Goal: Transaction & Acquisition: Obtain resource

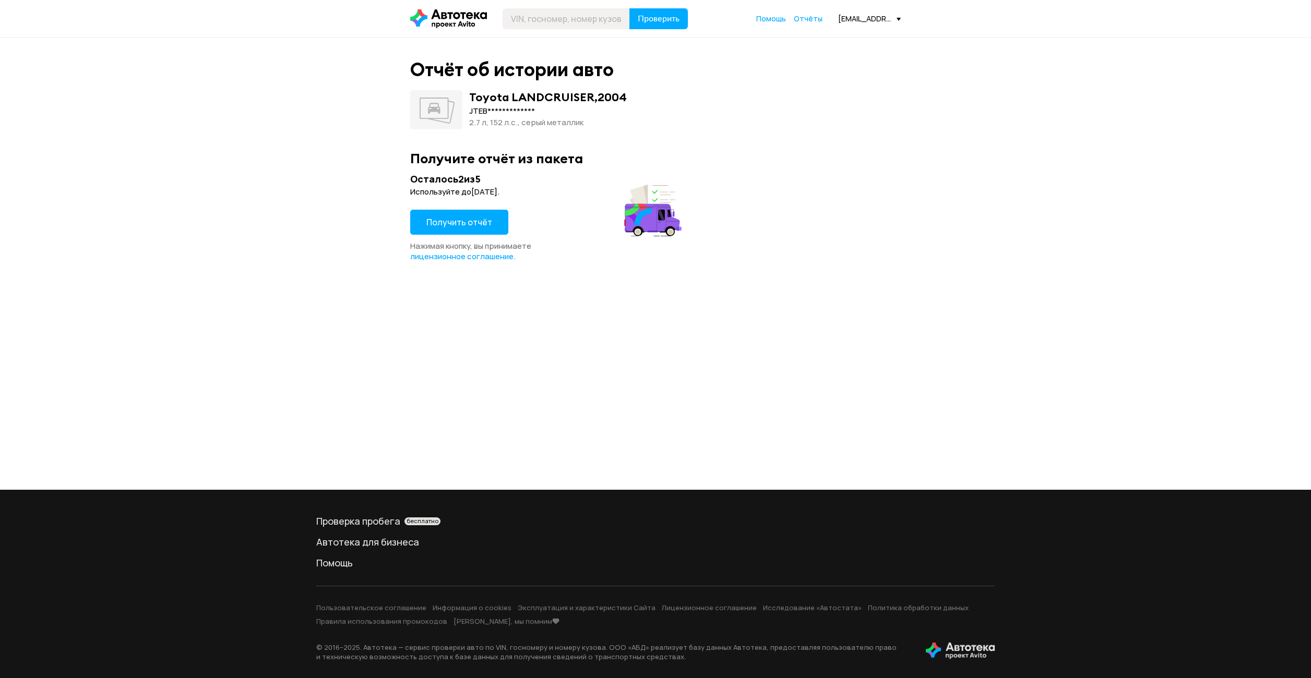
click at [463, 218] on span "Получить отчёт" at bounding box center [459, 222] width 66 height 11
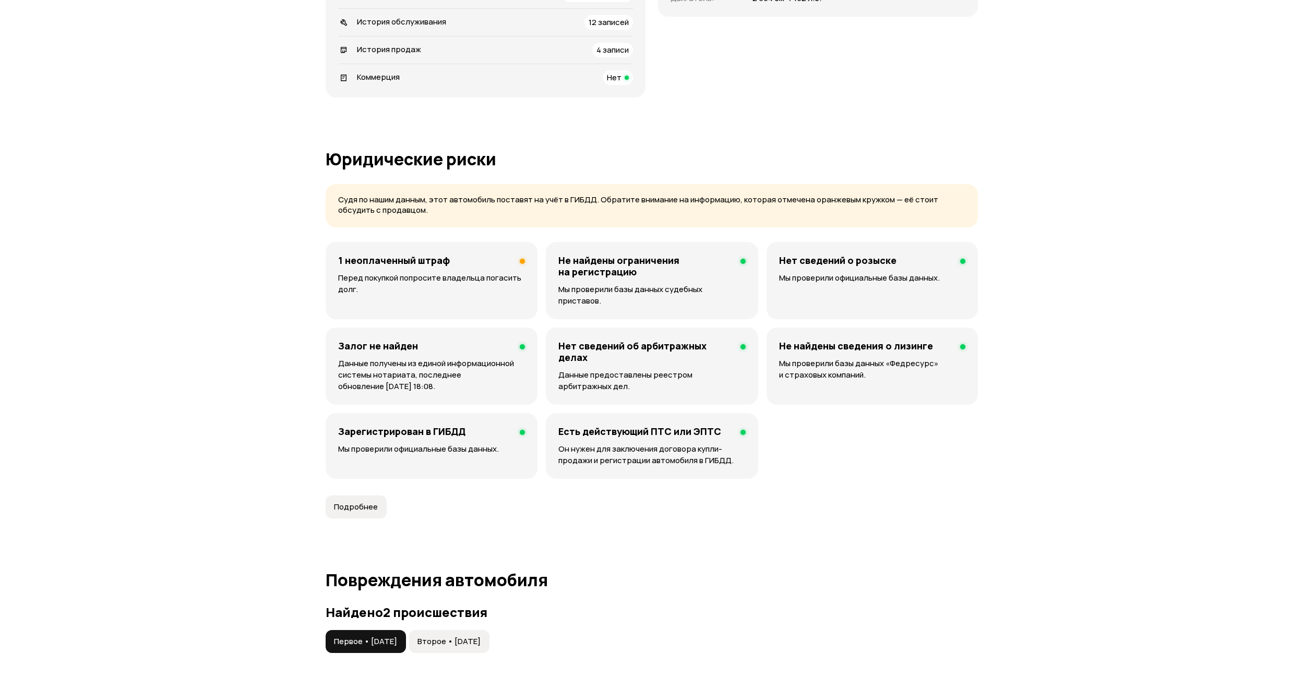
scroll to position [522, 0]
click at [501, 271] on div "1 неоплаченный штраф Перед покупкой попросите владельца погасить долг." at bounding box center [432, 280] width 212 height 77
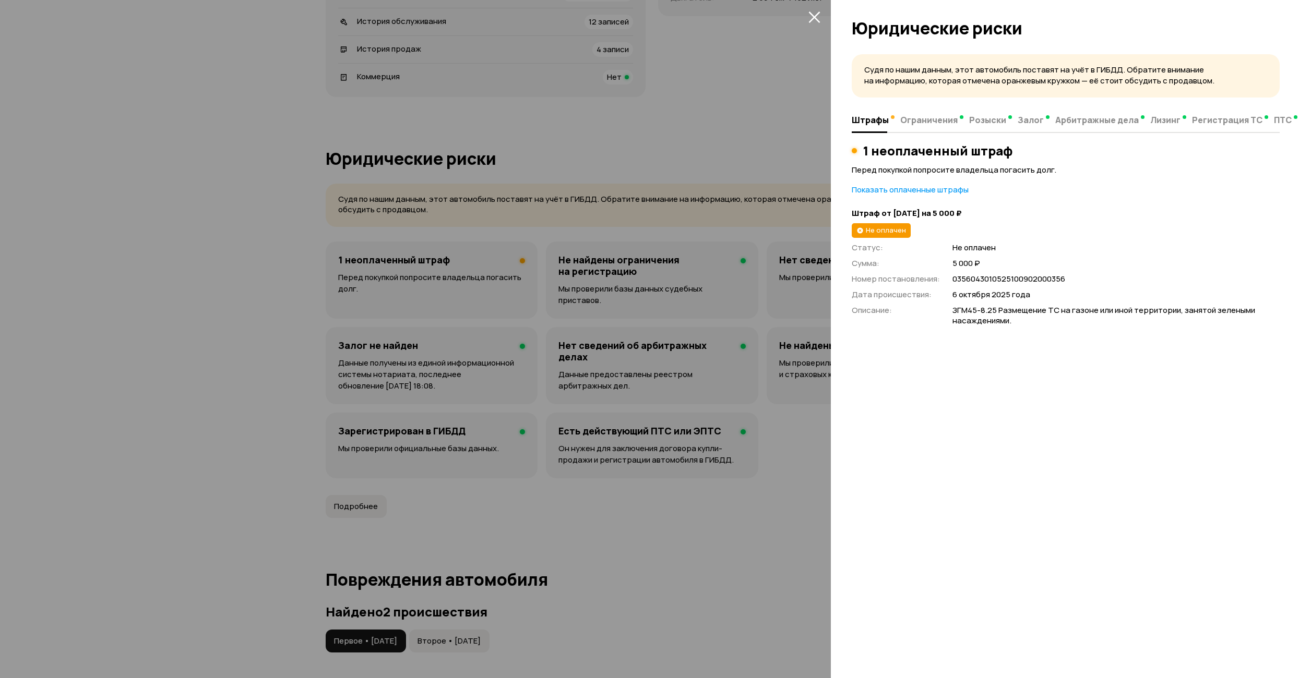
click at [721, 490] on div at bounding box center [655, 339] width 1311 height 678
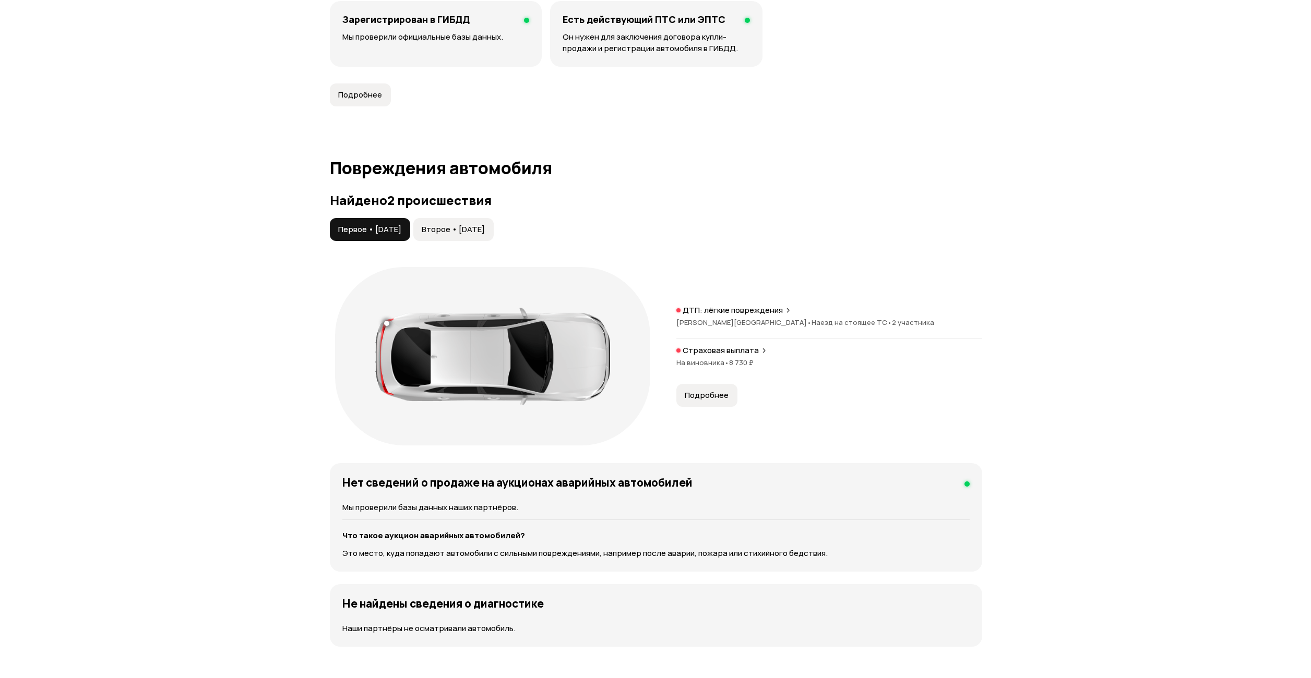
scroll to position [939, 0]
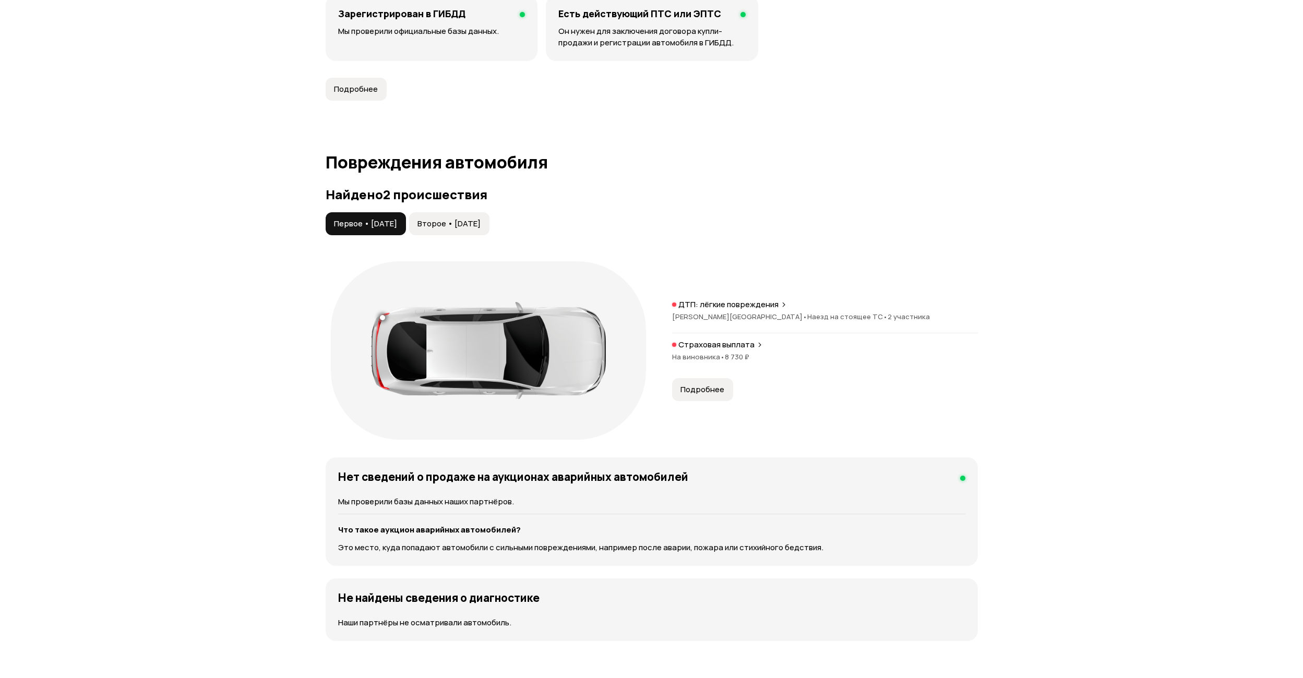
click at [465, 219] on span "Второе • [DATE]" at bounding box center [448, 224] width 63 height 10
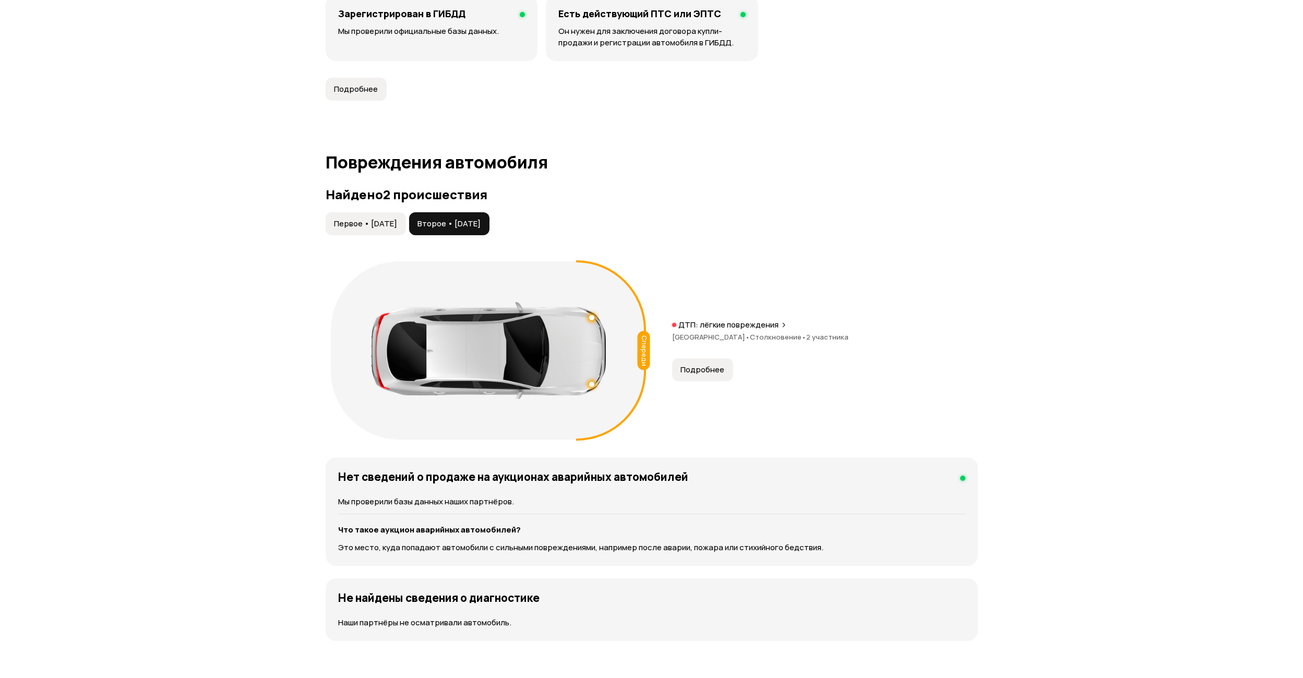
click at [691, 365] on span "Подробнее" at bounding box center [702, 370] width 44 height 10
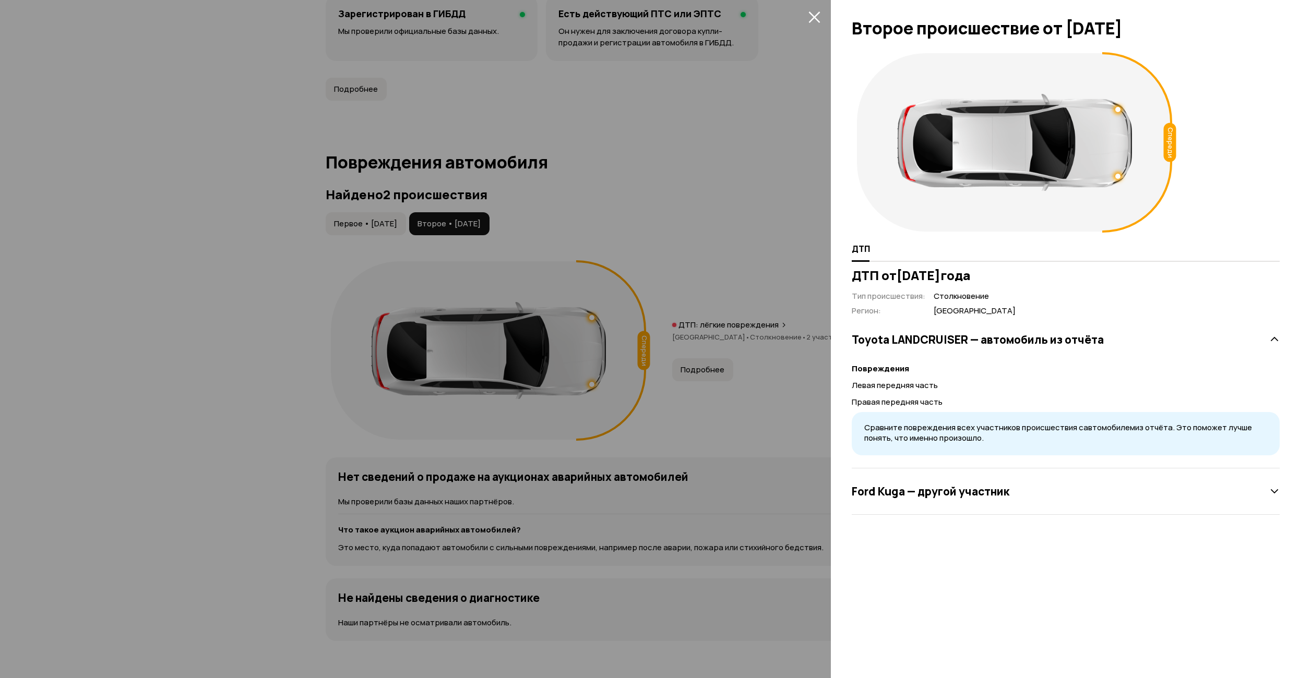
click at [863, 479] on div "Ford Kuga — другой участник" at bounding box center [1065, 492] width 428 height 46
click at [871, 490] on h3 "Ford Kuga — другой участник" at bounding box center [930, 492] width 158 height 14
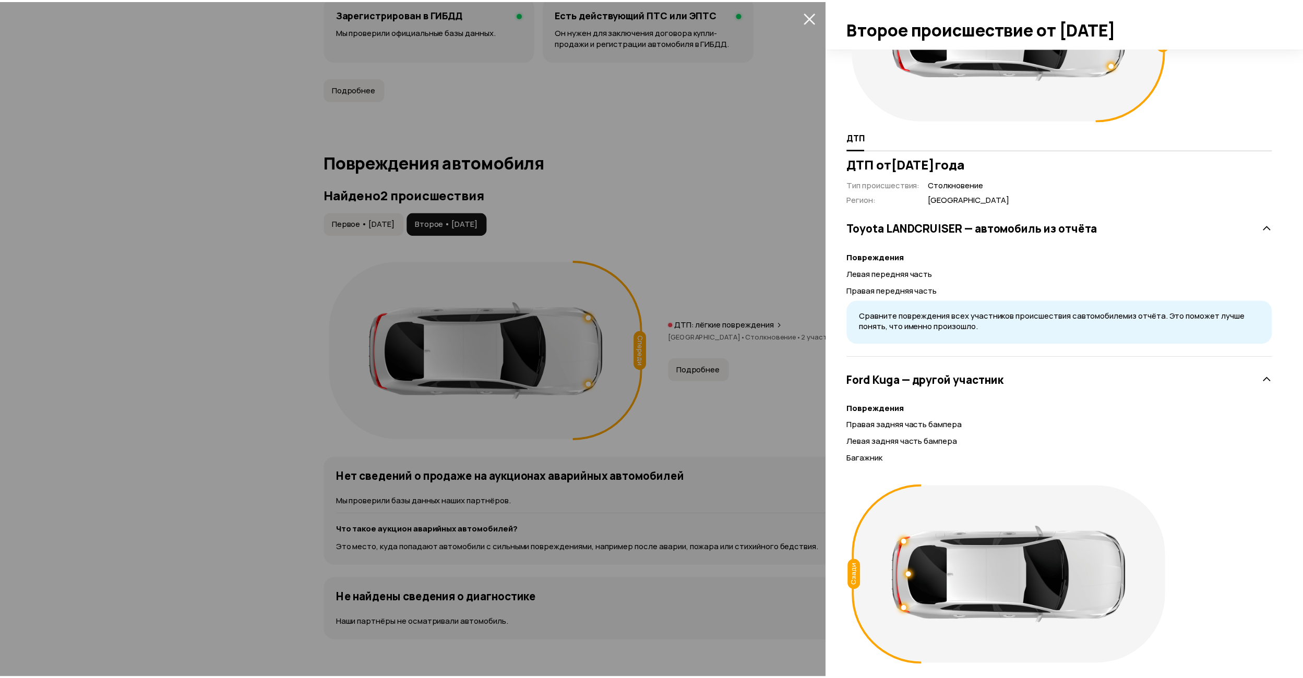
scroll to position [140, 0]
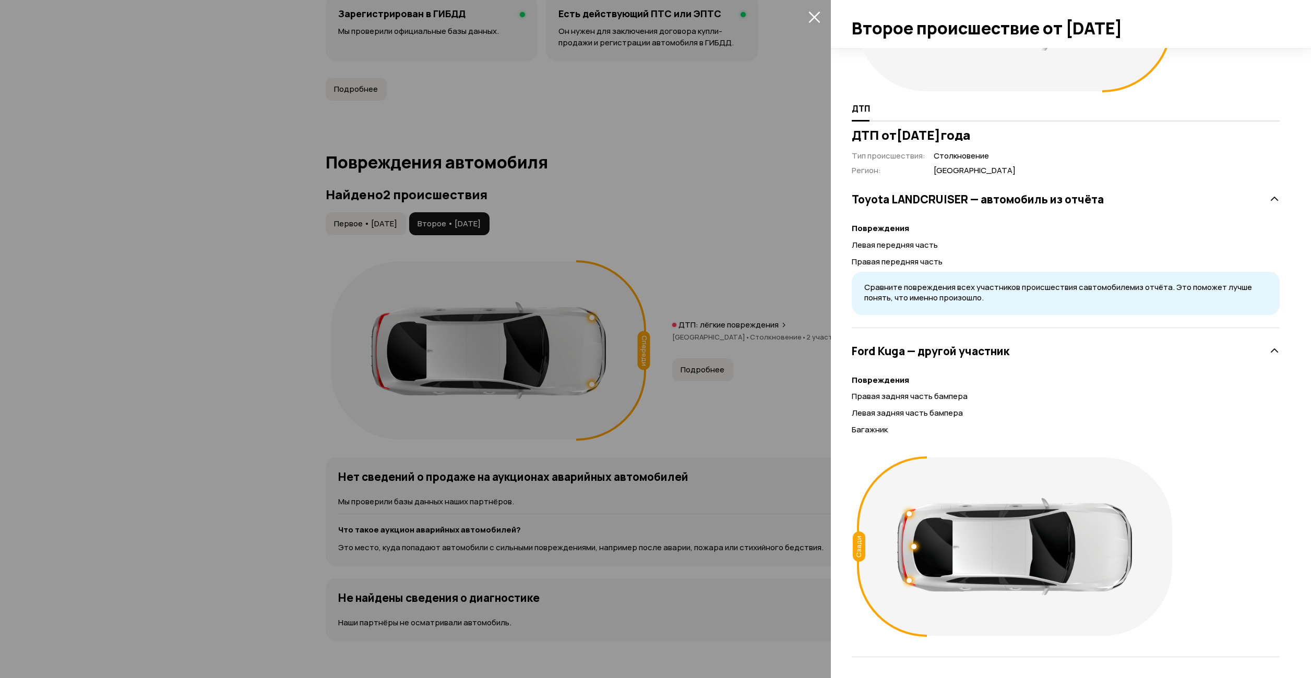
click at [744, 260] on div at bounding box center [655, 339] width 1311 height 678
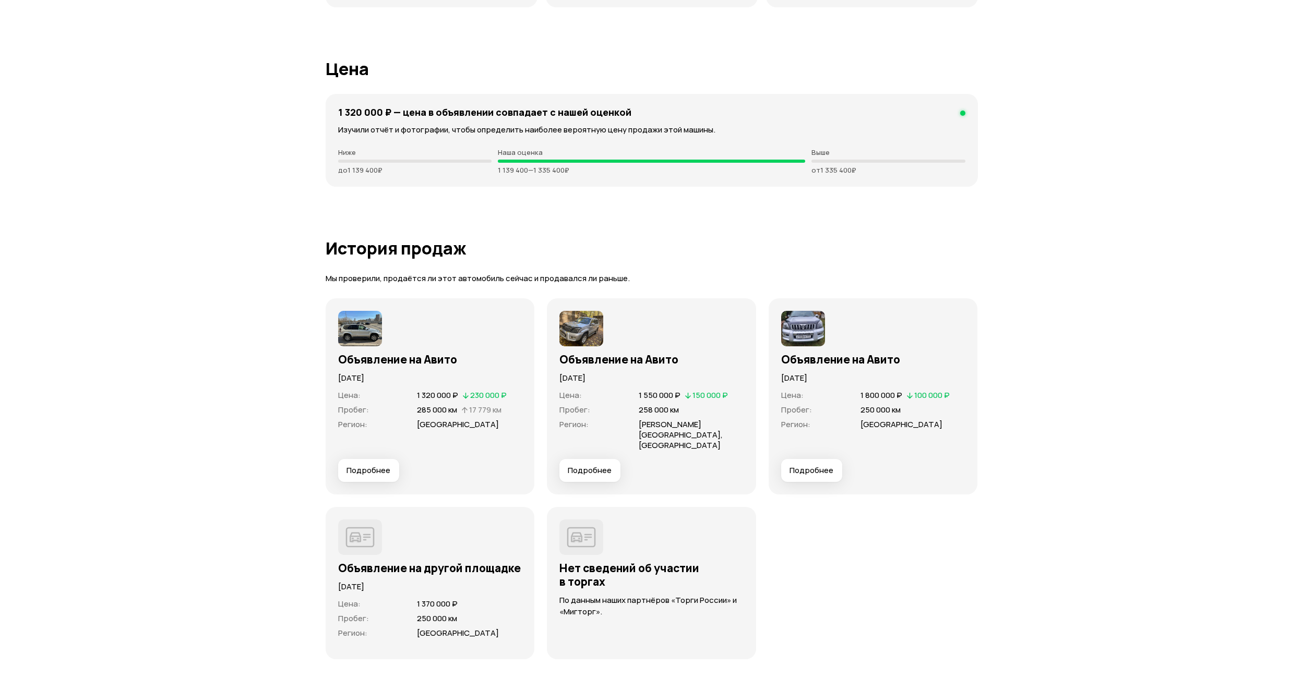
scroll to position [2713, 0]
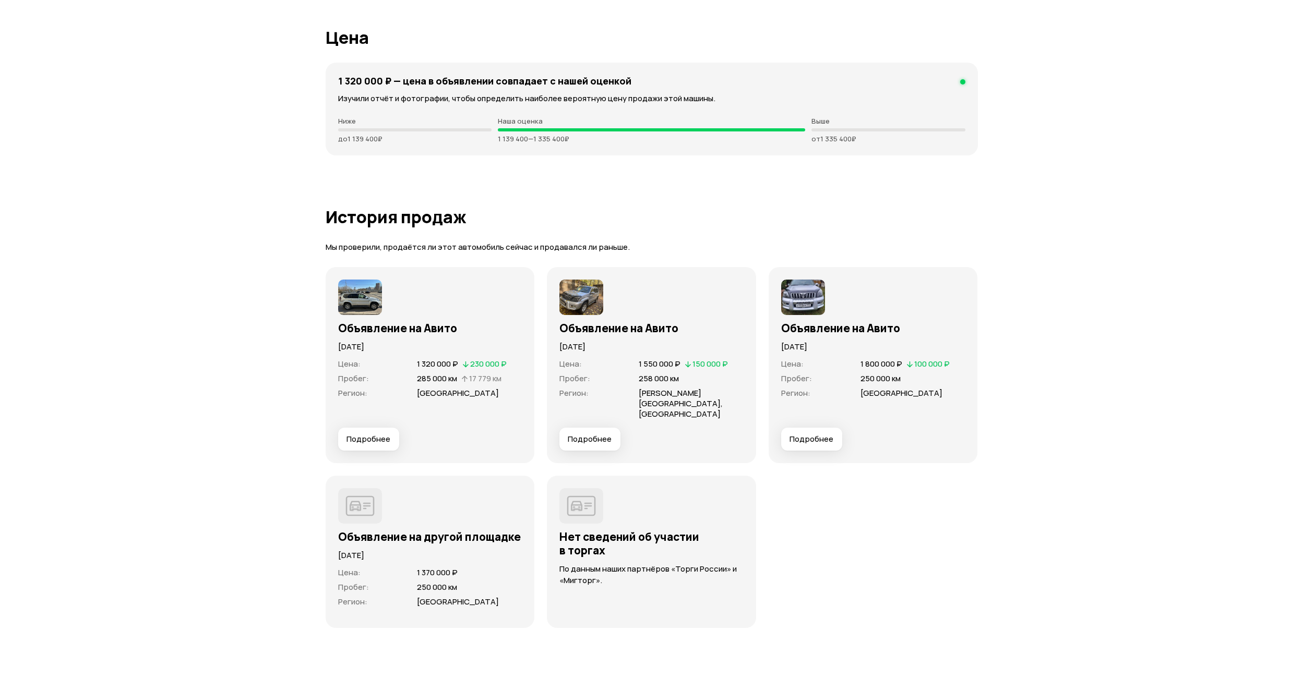
click at [796, 284] on img at bounding box center [803, 297] width 44 height 35
click at [802, 434] on span "Подробнее" at bounding box center [811, 439] width 44 height 10
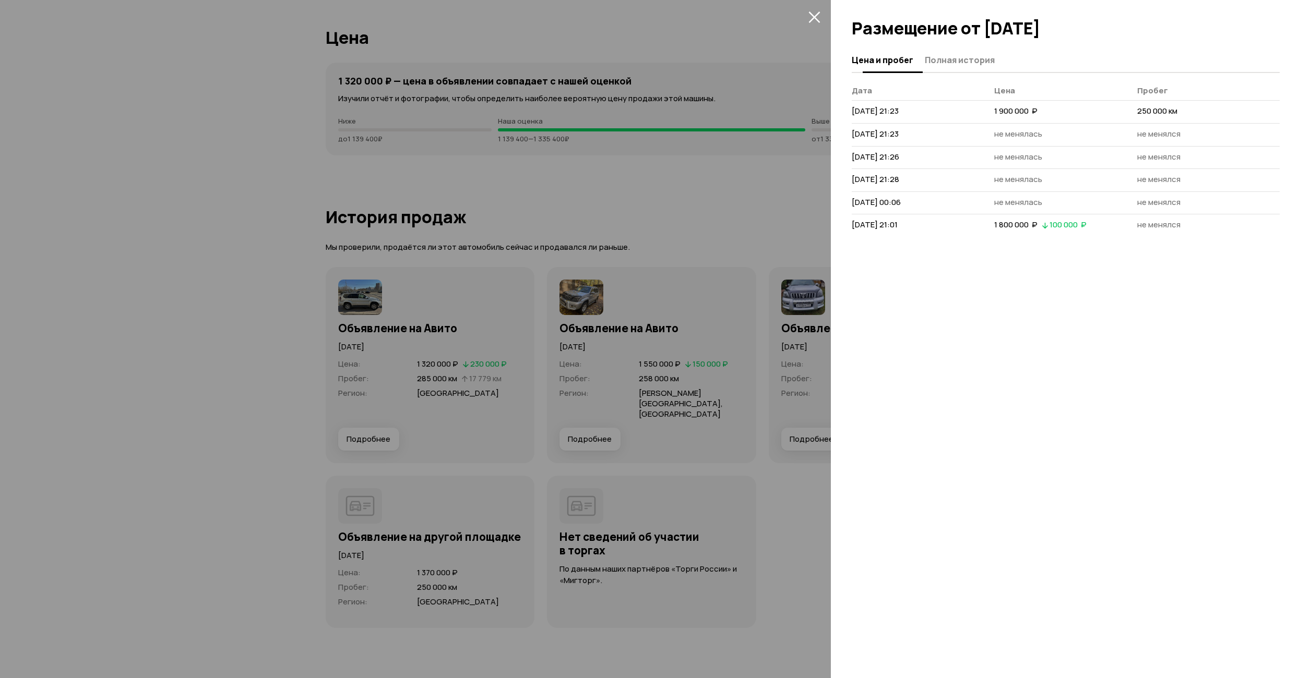
click at [951, 61] on span "Полная история" at bounding box center [959, 60] width 70 height 10
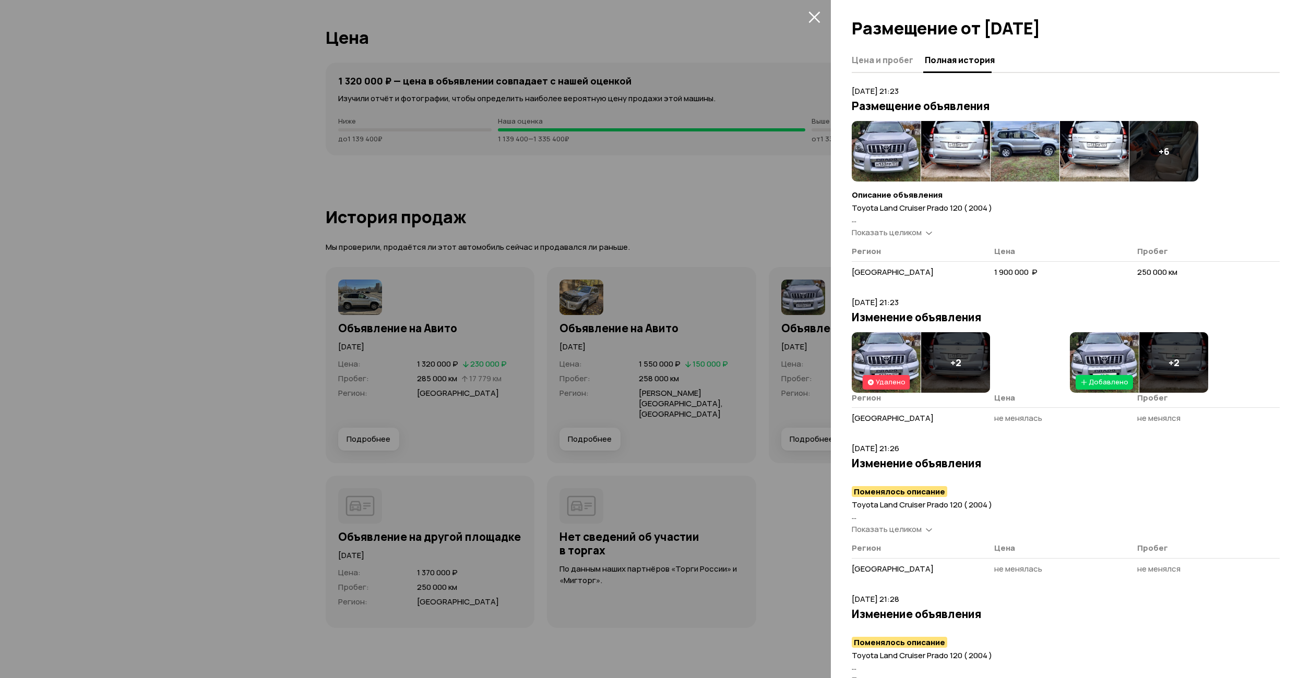
click at [896, 153] on img at bounding box center [885, 151] width 69 height 61
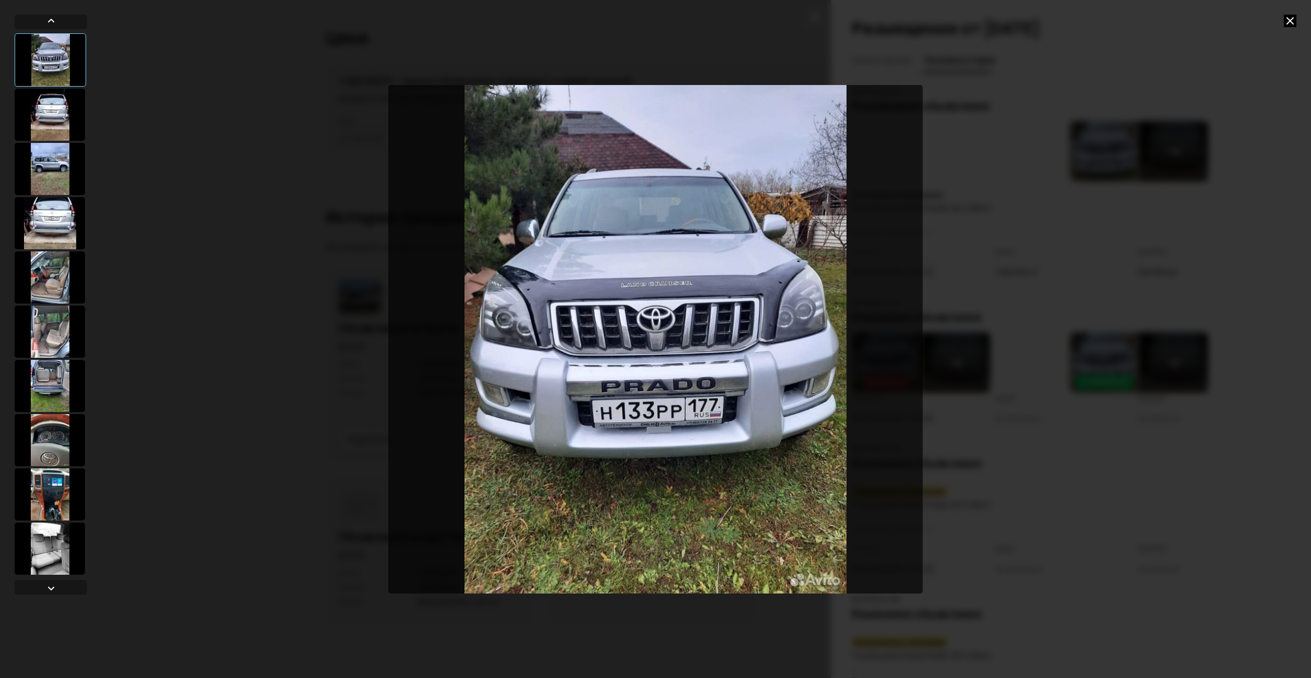
click at [1061, 169] on div at bounding box center [655, 339] width 1311 height 678
click at [1299, 23] on div at bounding box center [655, 339] width 1311 height 678
click at [1293, 23] on icon at bounding box center [1289, 21] width 13 height 13
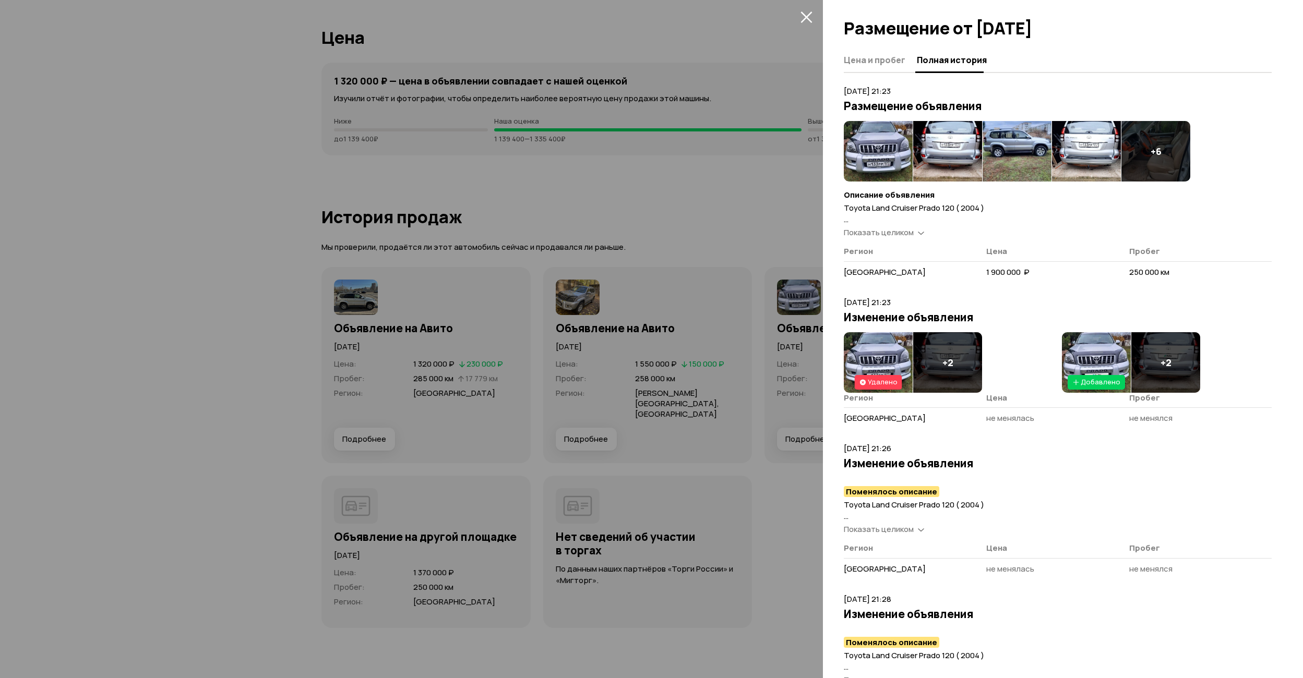
click at [1034, 145] on img at bounding box center [1016, 151] width 69 height 61
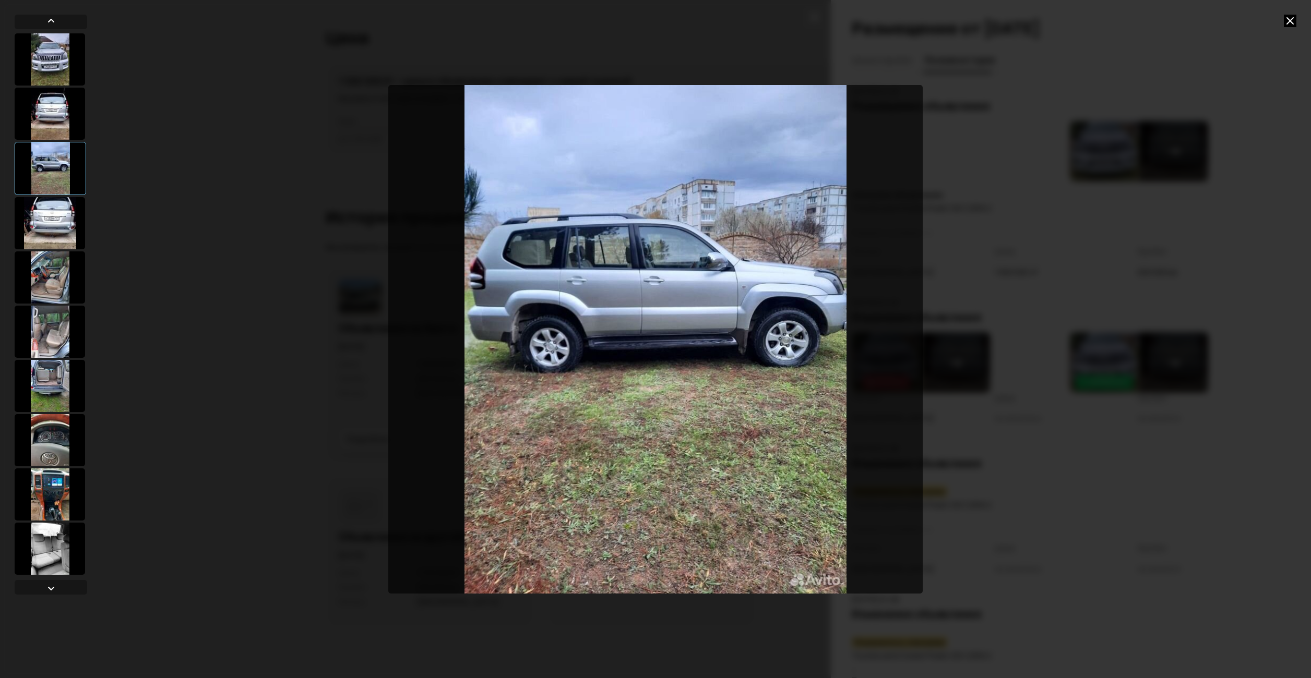
click at [979, 178] on div at bounding box center [655, 339] width 1311 height 678
click at [1292, 22] on icon at bounding box center [1289, 21] width 13 height 13
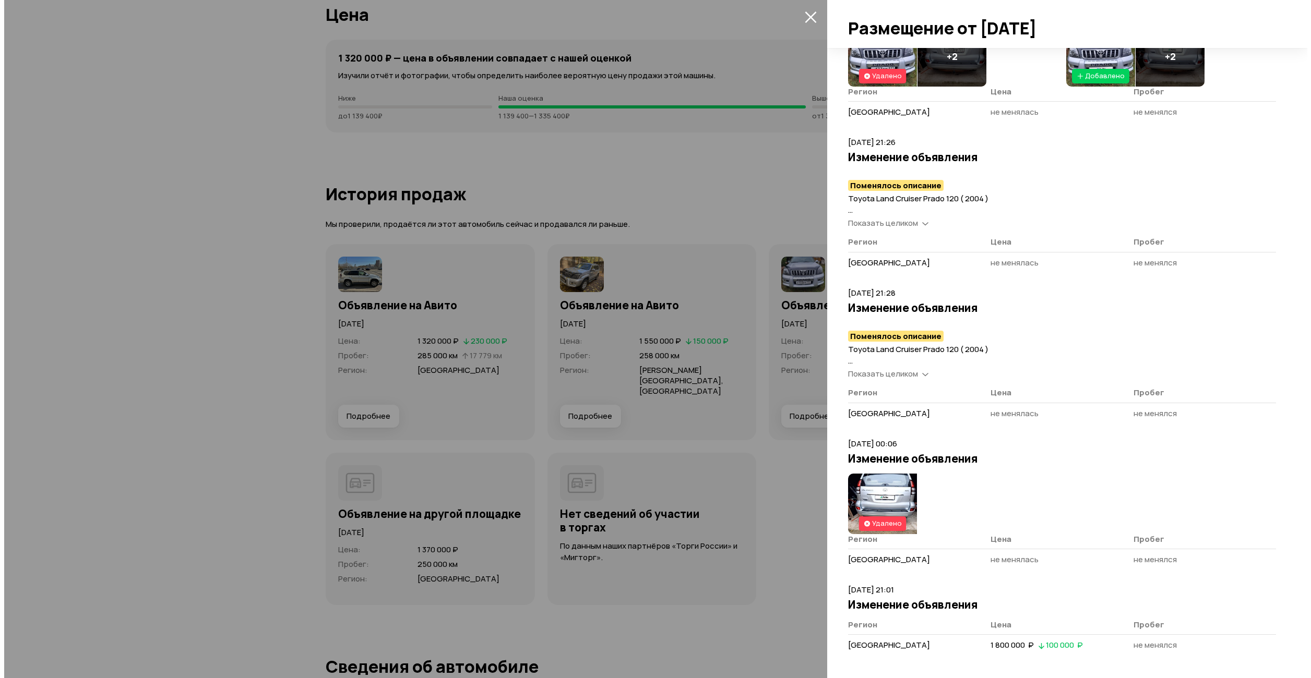
scroll to position [2817, 0]
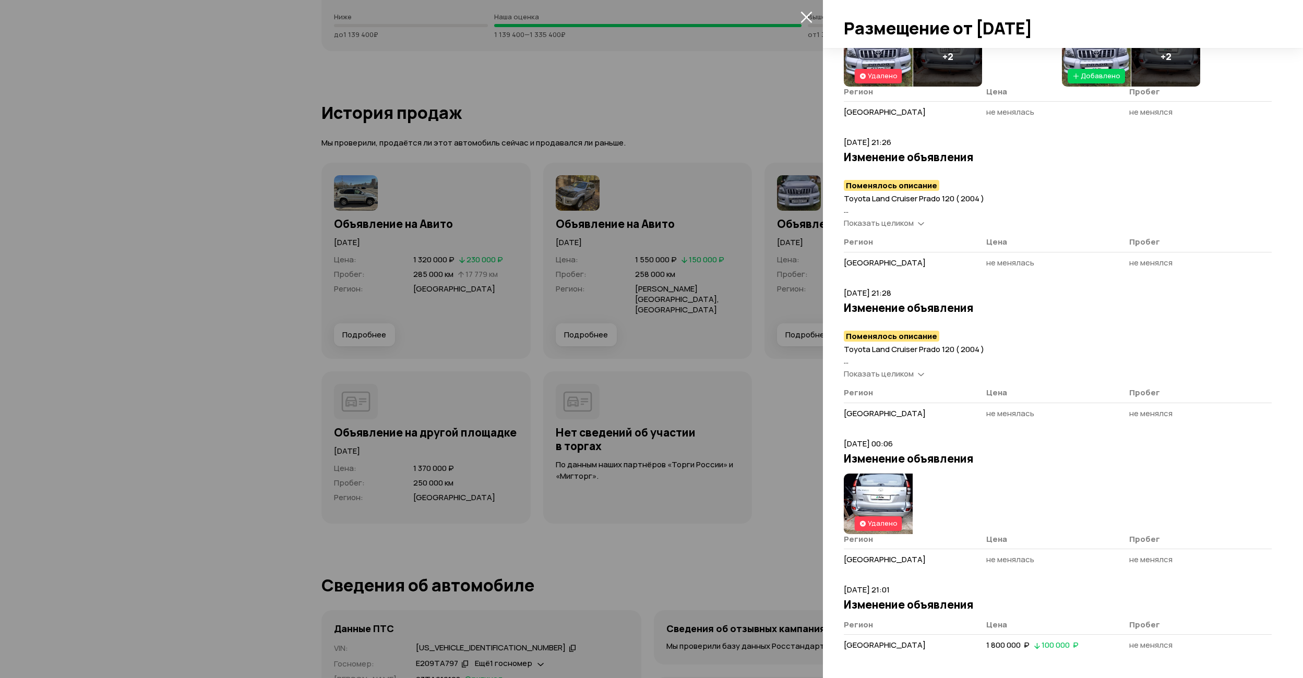
click at [748, 353] on div at bounding box center [651, 339] width 1303 height 678
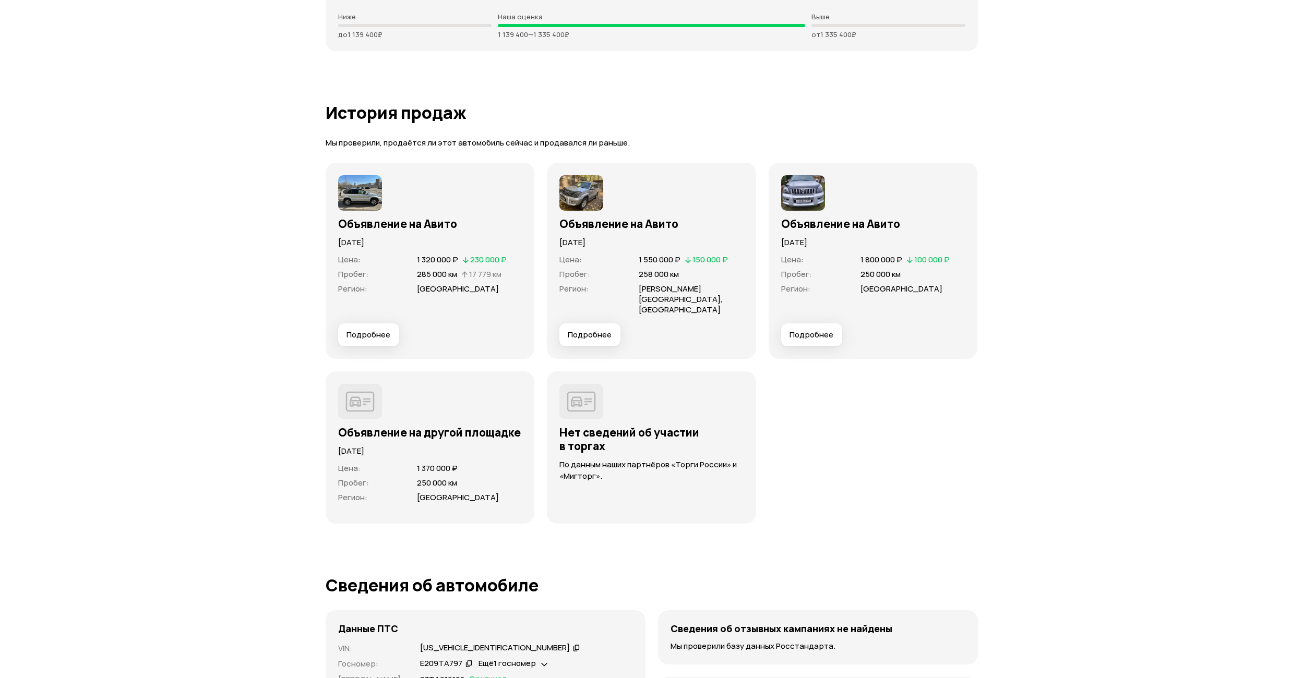
click at [364, 323] on button "Подробнее" at bounding box center [368, 334] width 61 height 23
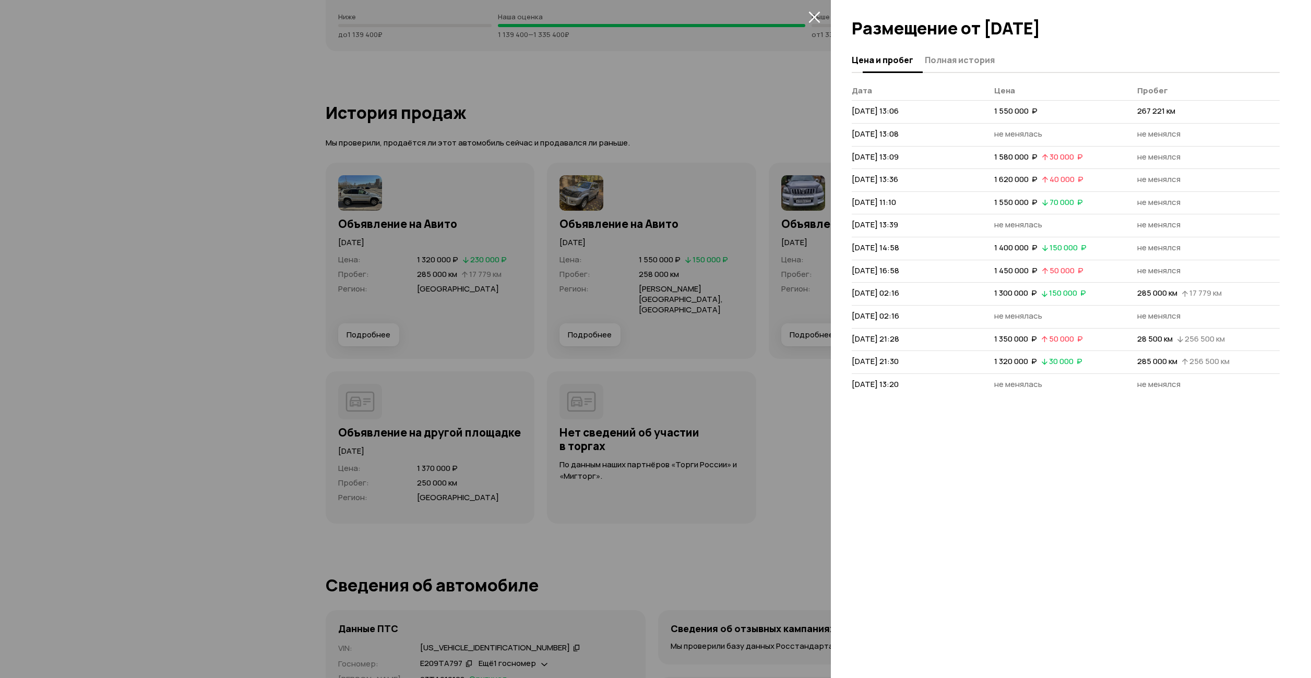
click at [968, 59] on span "Полная история" at bounding box center [959, 60] width 70 height 10
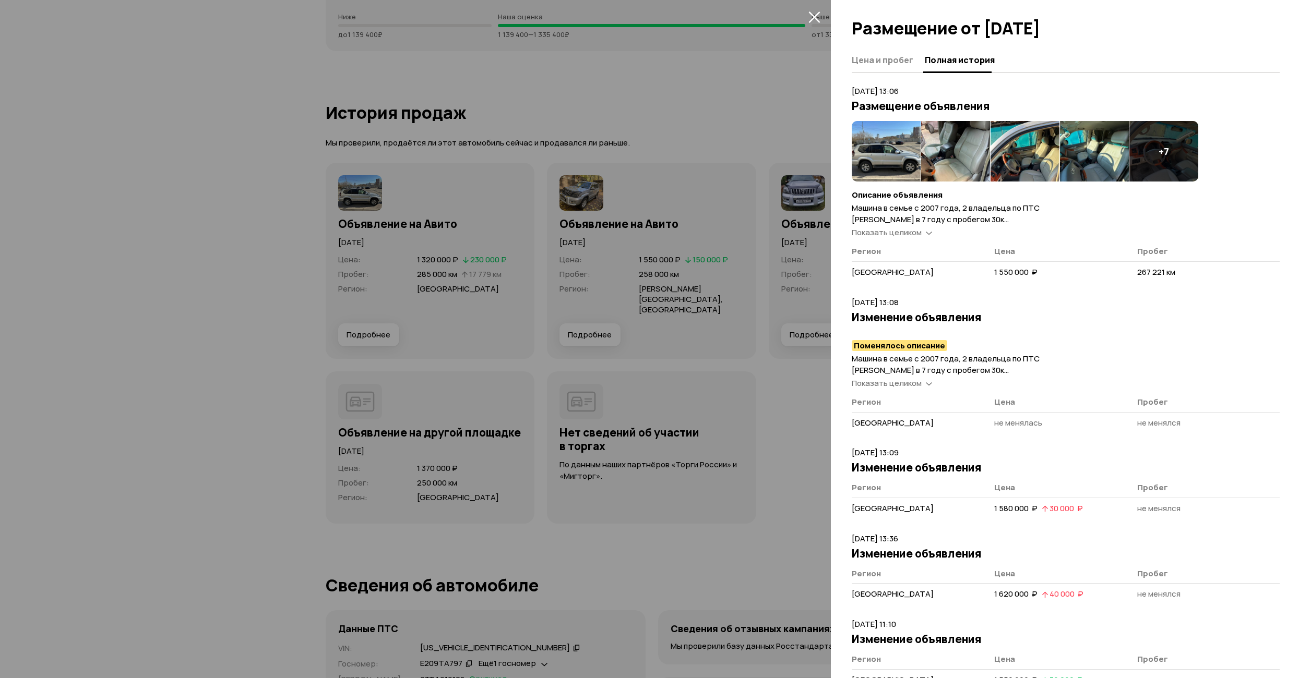
click at [884, 170] on img at bounding box center [885, 151] width 69 height 61
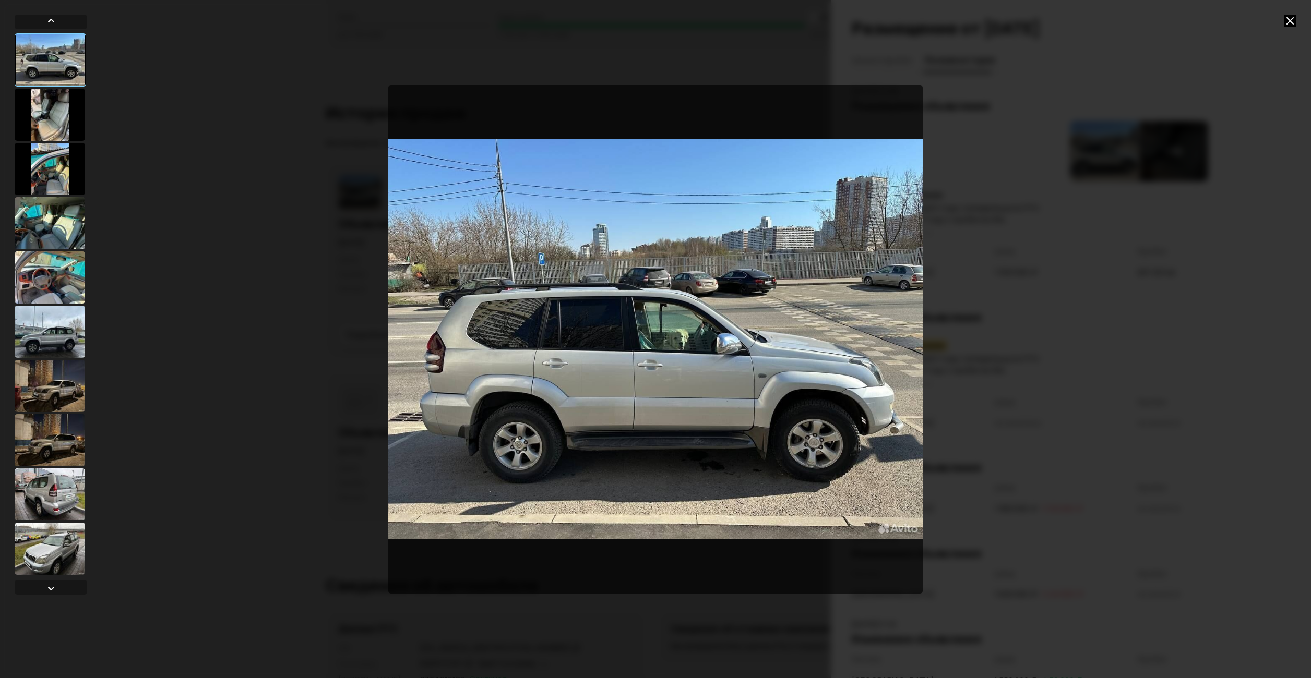
click at [60, 171] on div at bounding box center [50, 169] width 70 height 52
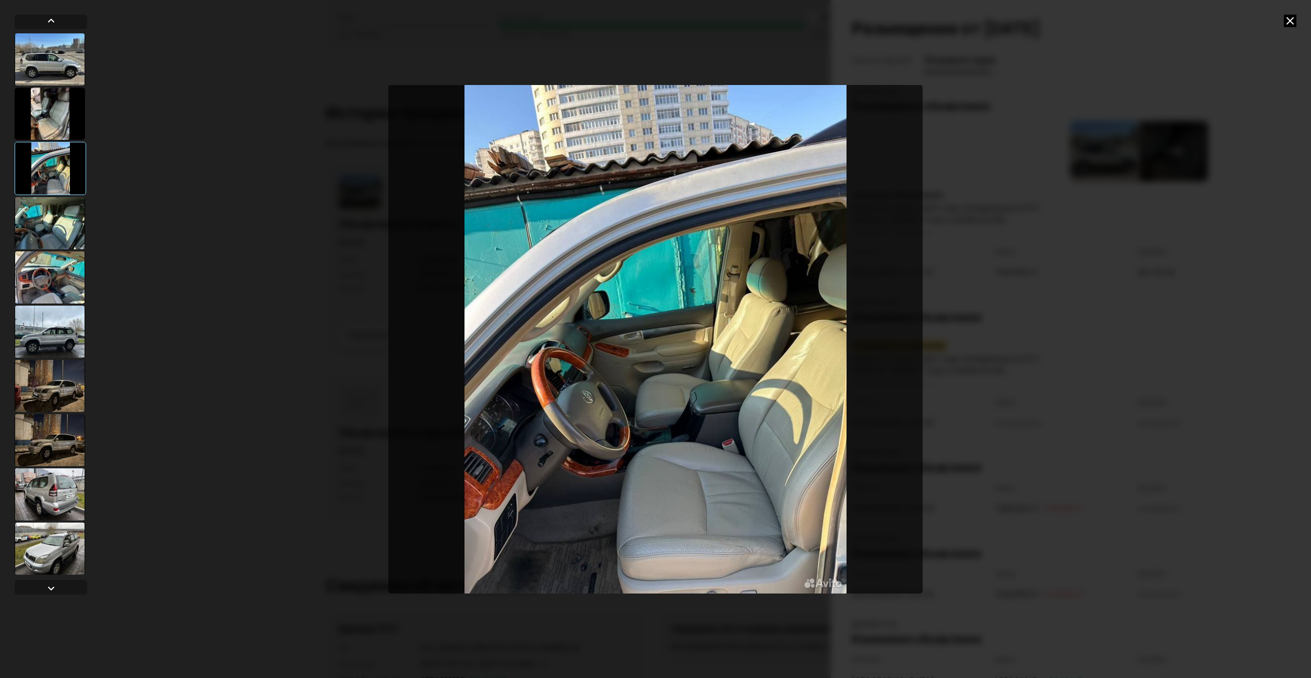
click at [59, 386] on div at bounding box center [50, 386] width 70 height 52
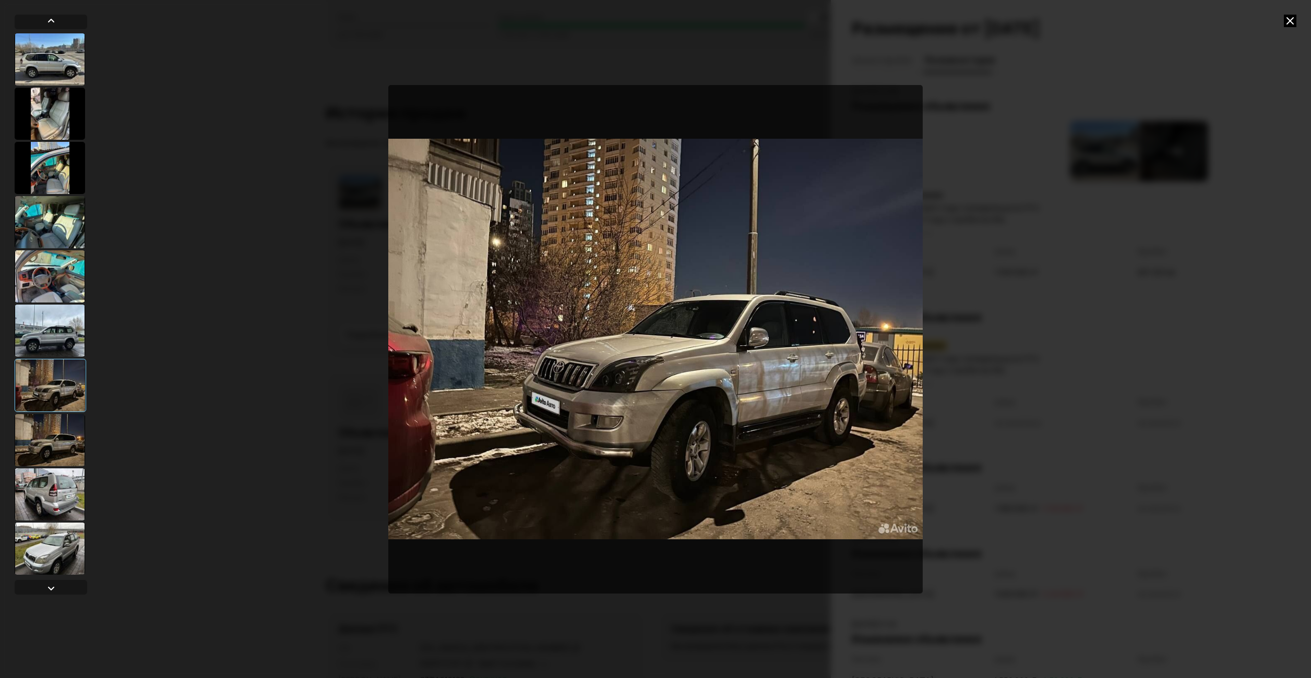
click at [70, 423] on div at bounding box center [50, 440] width 70 height 52
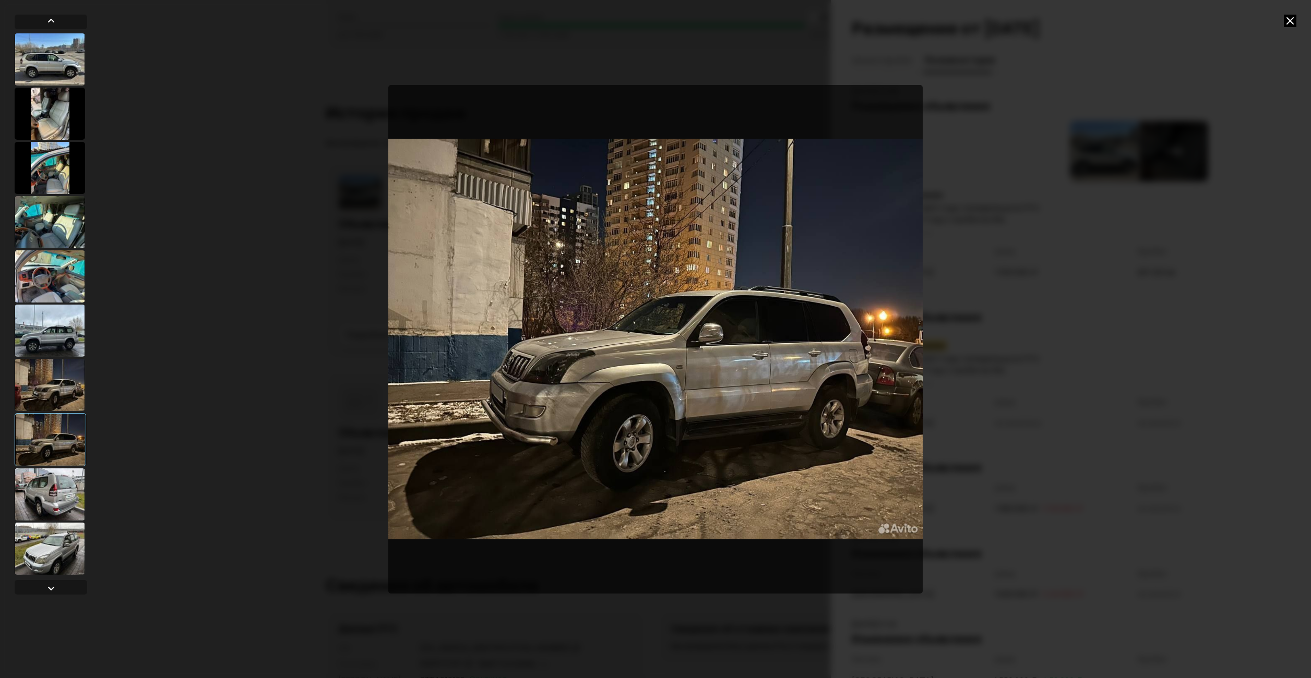
click at [61, 494] on div at bounding box center [50, 495] width 70 height 52
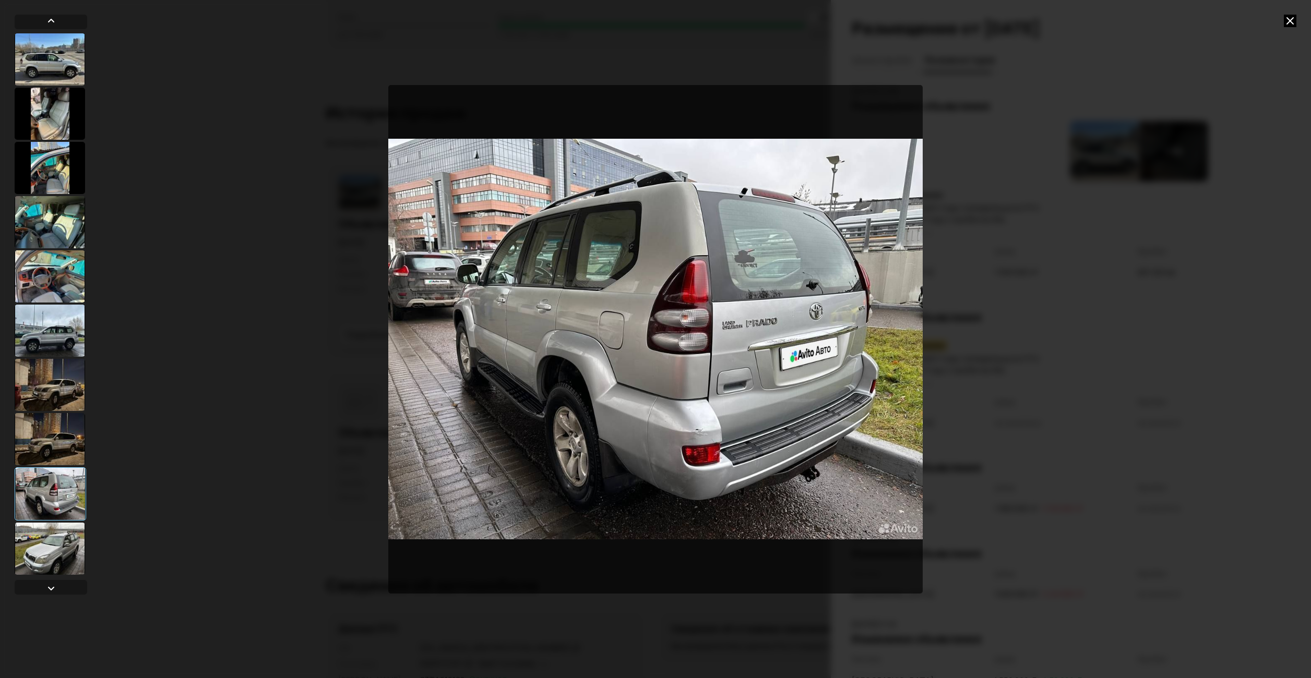
click at [20, 552] on div at bounding box center [50, 549] width 70 height 52
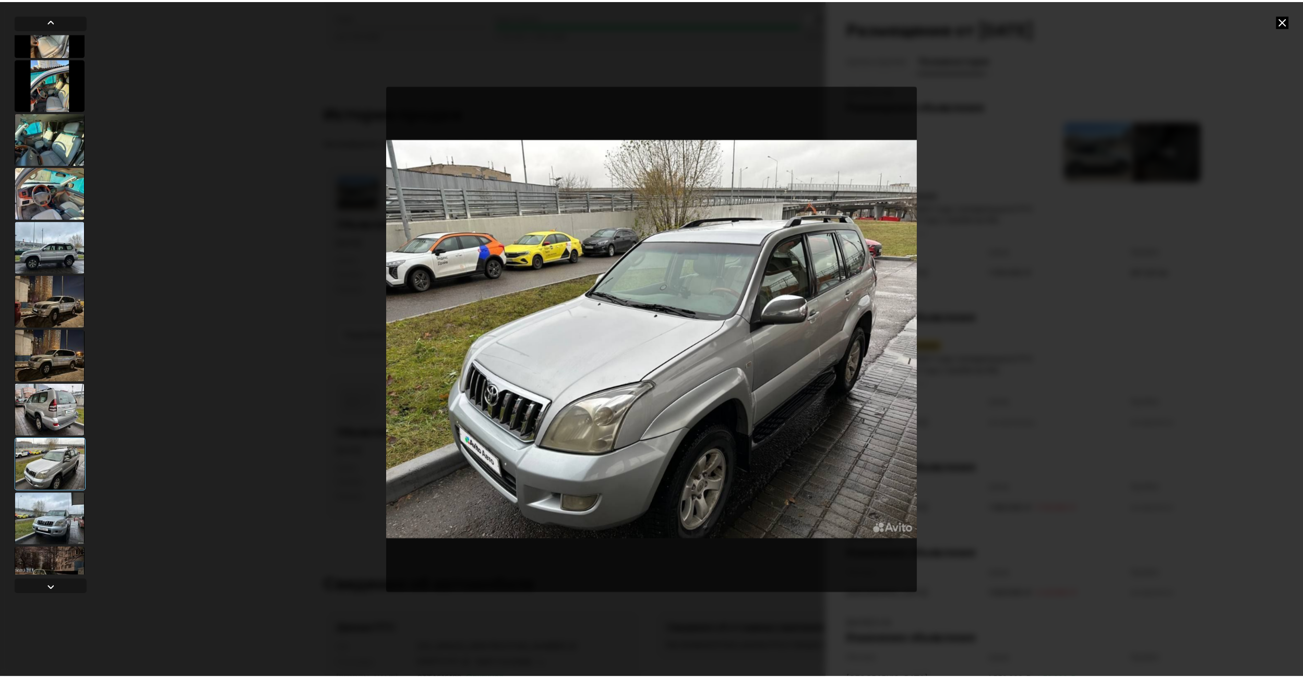
scroll to position [110, 0]
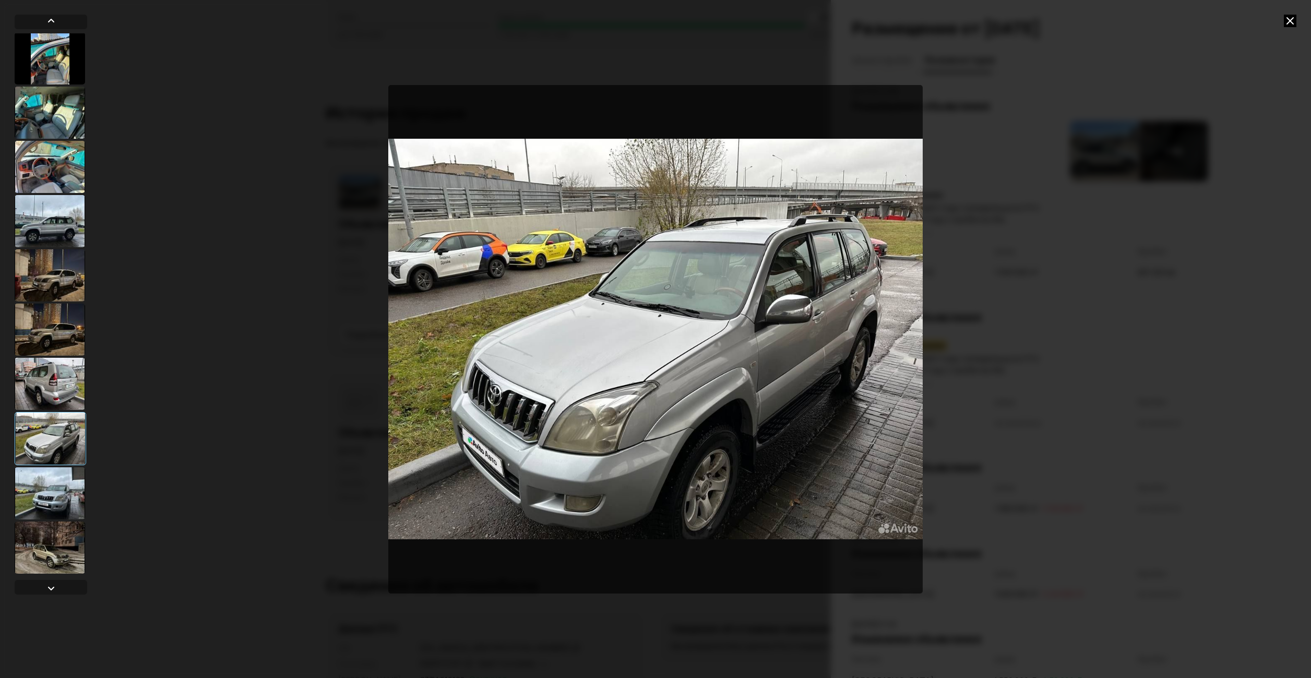
click at [52, 499] on div at bounding box center [50, 493] width 70 height 52
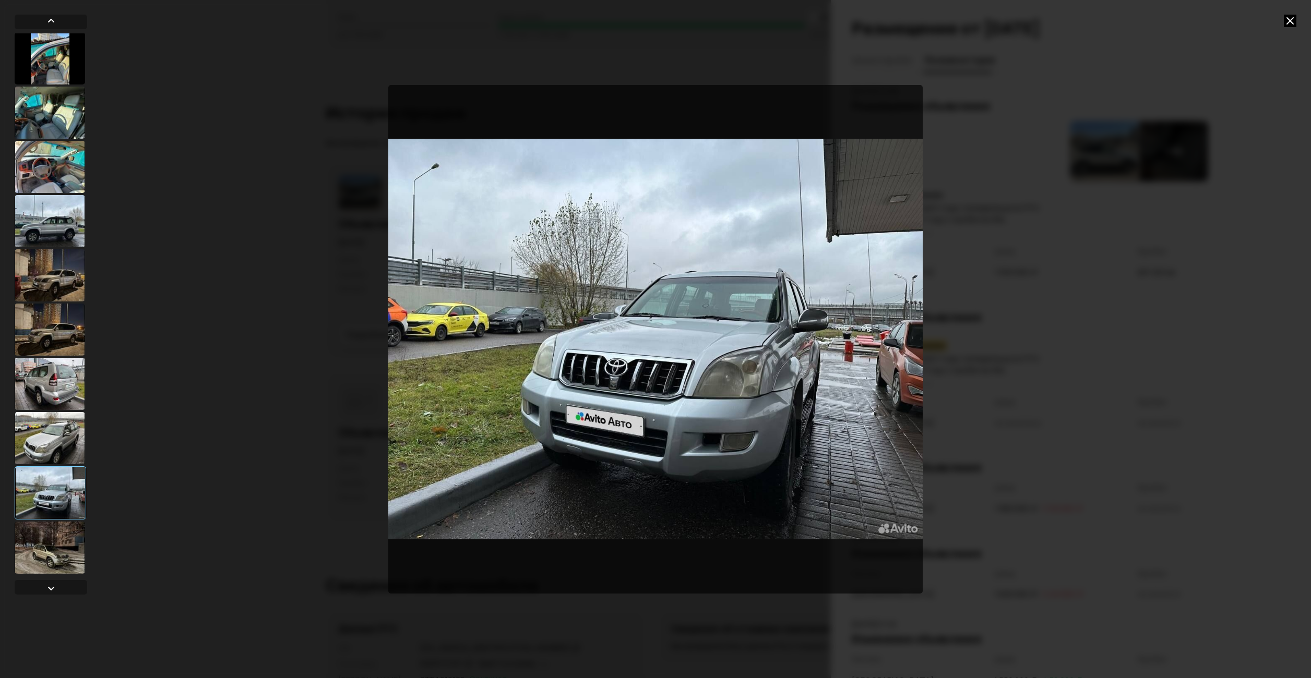
drag, startPoint x: 1030, startPoint y: 158, endPoint x: 1128, endPoint y: 112, distance: 107.6
click at [1032, 157] on div at bounding box center [655, 339] width 1311 height 678
click at [1290, 19] on icon at bounding box center [1289, 21] width 13 height 13
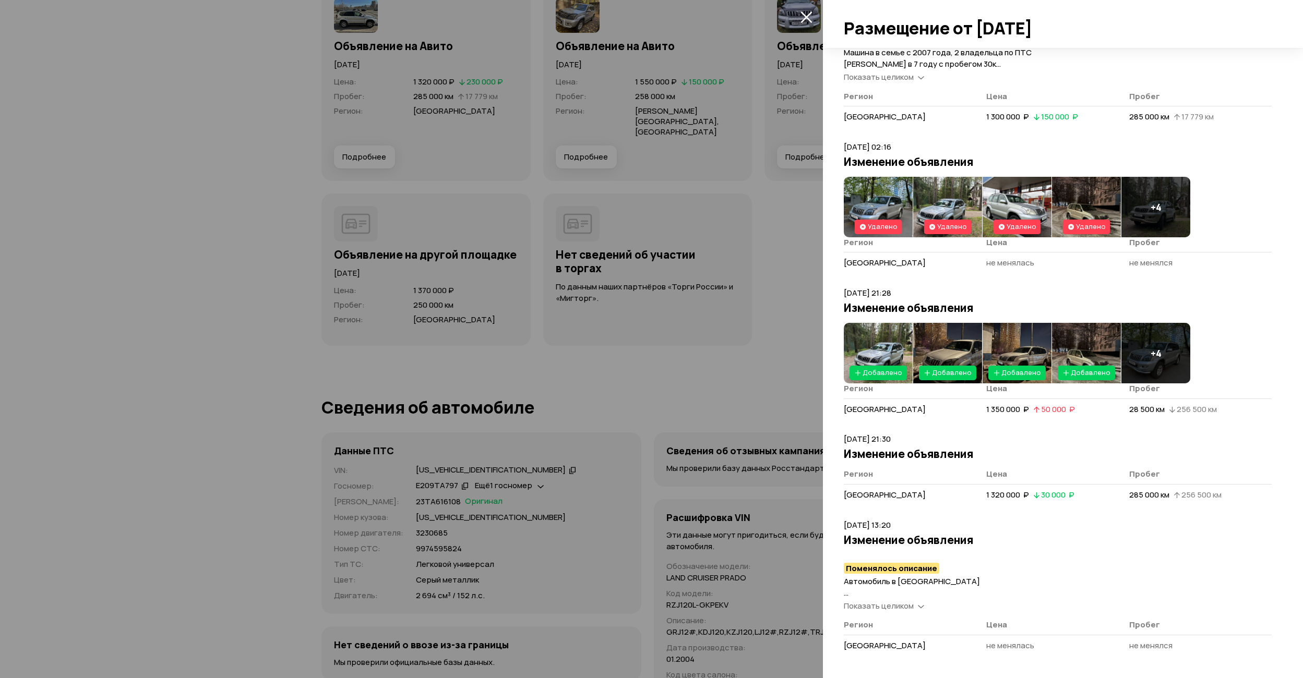
scroll to position [3078, 0]
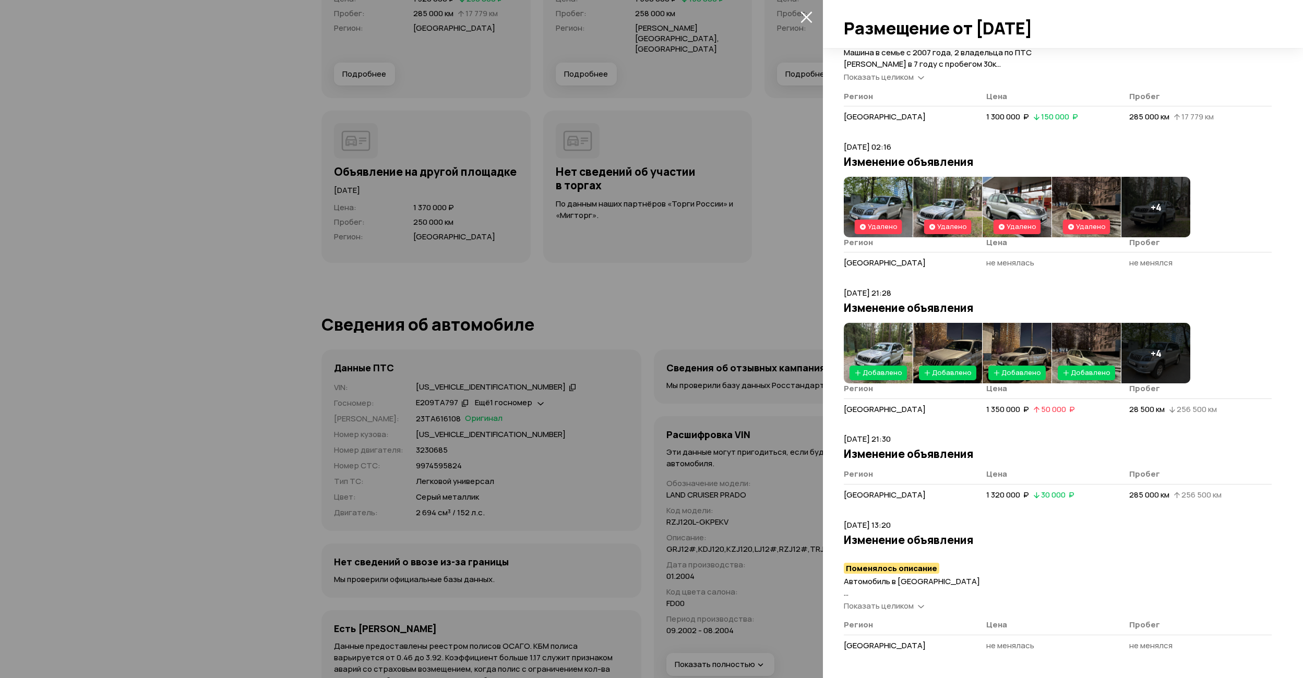
click at [716, 266] on div at bounding box center [651, 339] width 1303 height 678
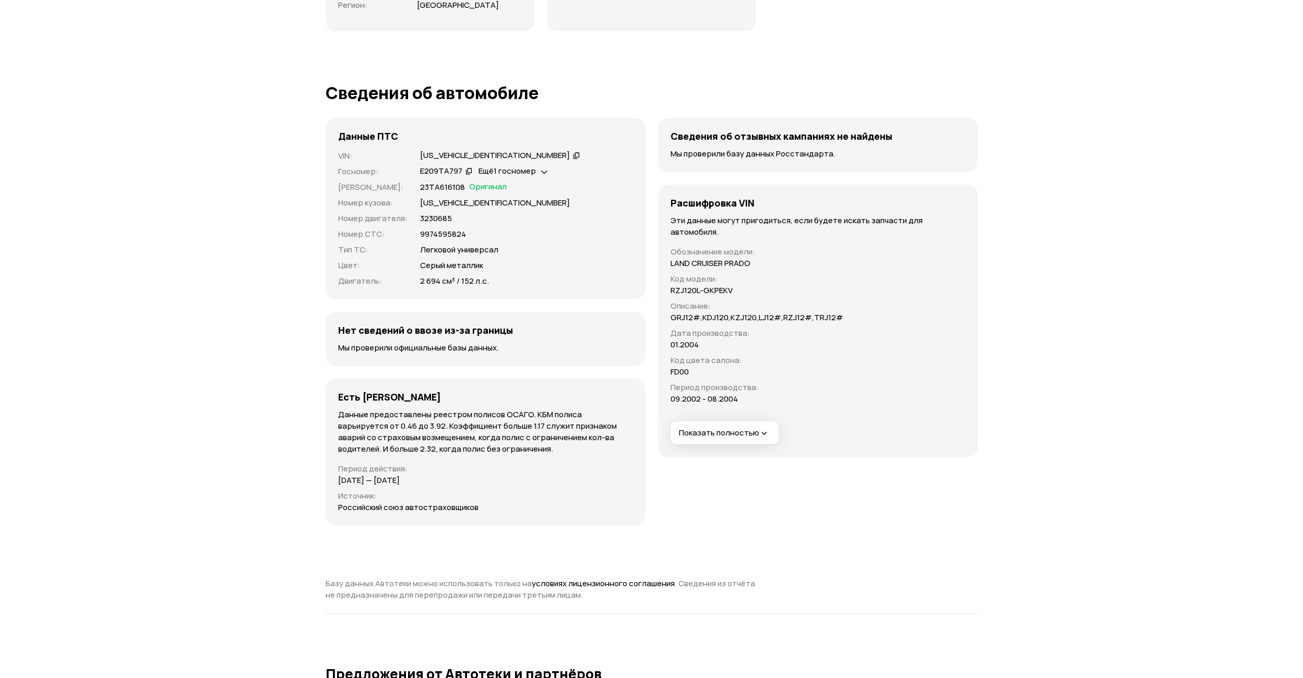
scroll to position [3339, 0]
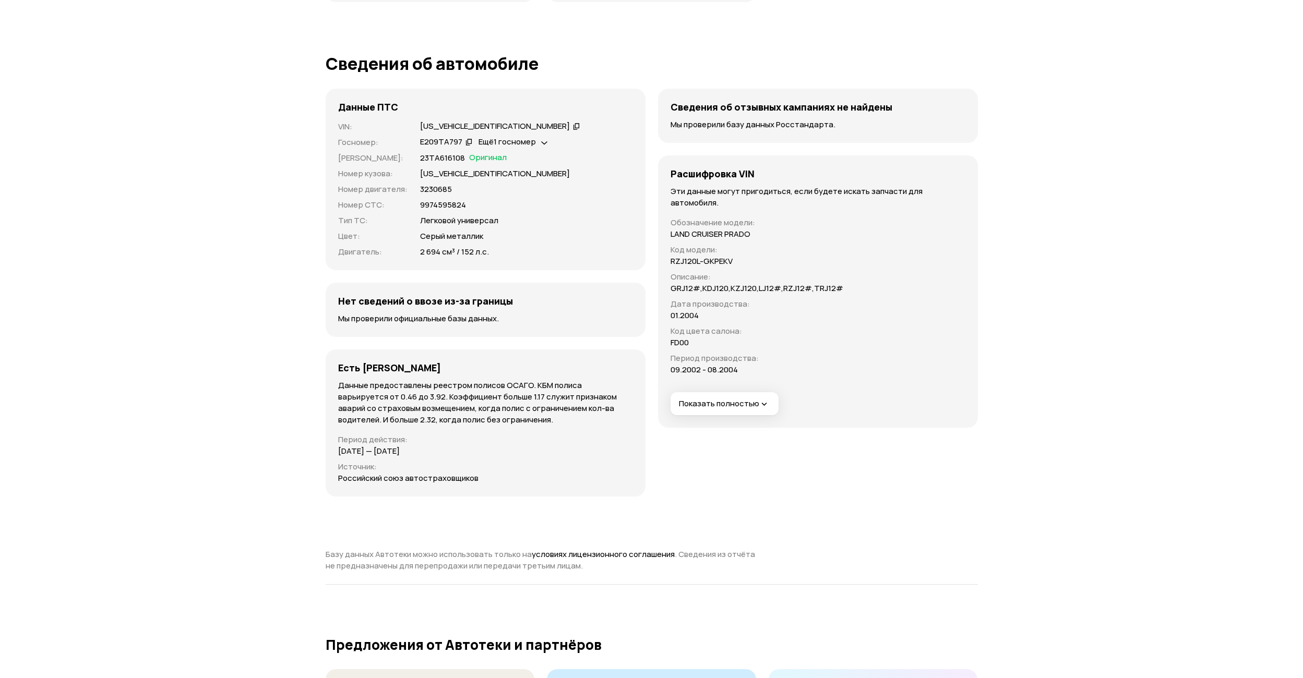
click at [759, 392] on button "Показать полностью" at bounding box center [724, 403] width 108 height 23
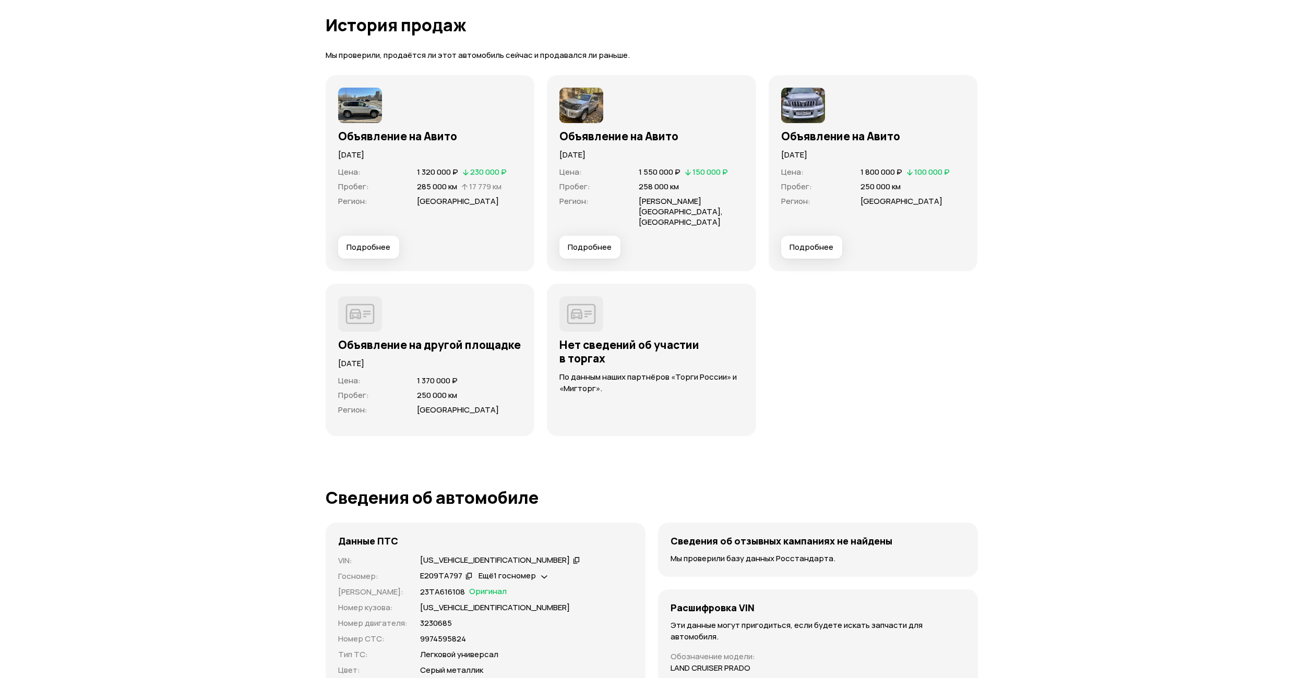
scroll to position [2869, 0]
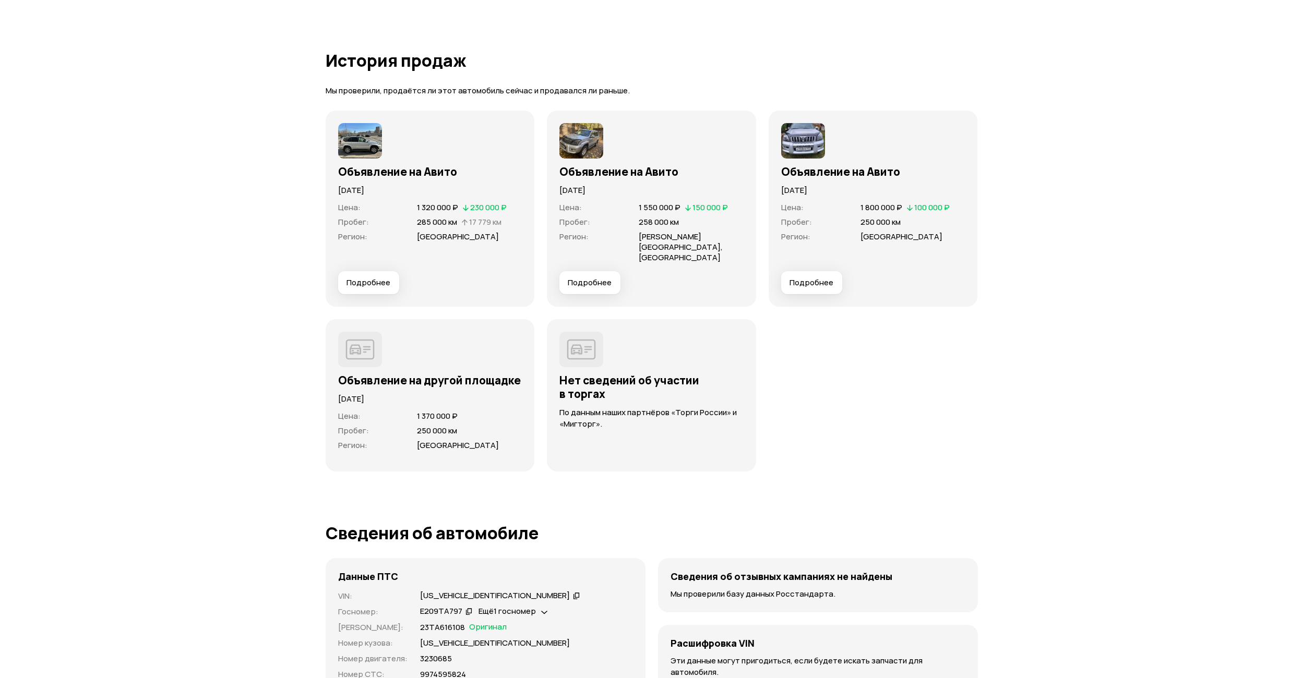
click at [374, 393] on p "[DATE]" at bounding box center [430, 398] width 184 height 11
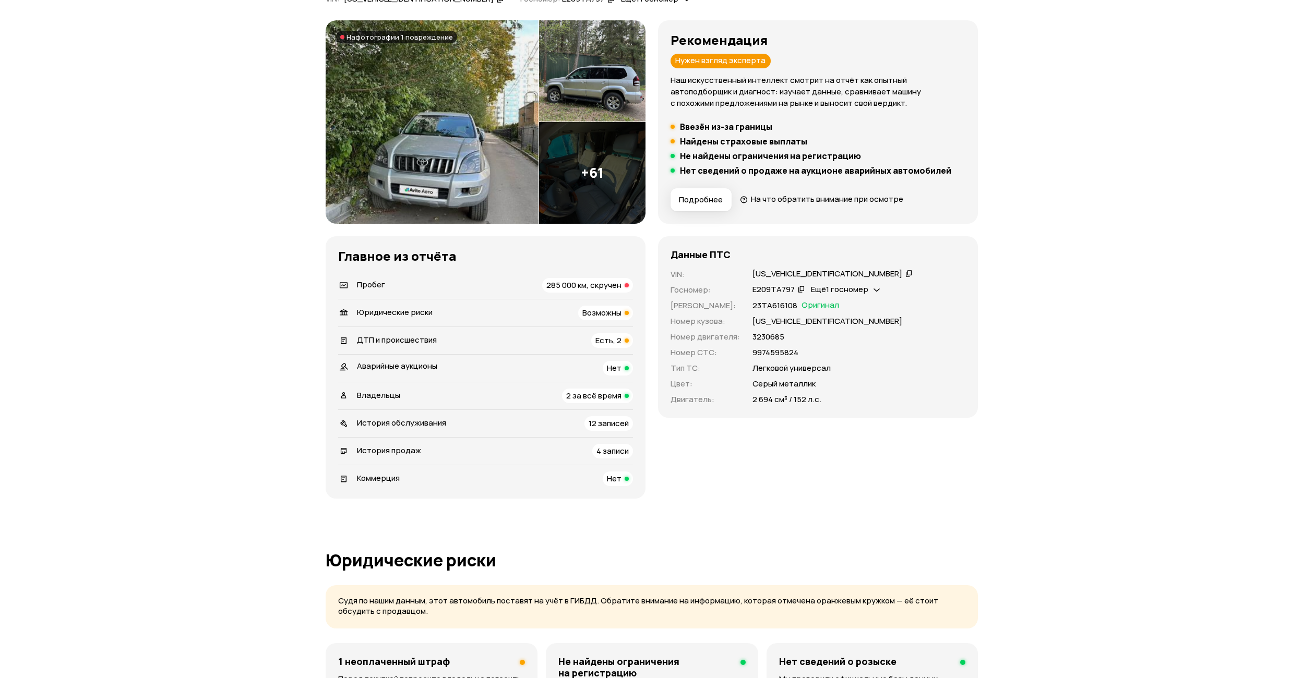
scroll to position [52, 0]
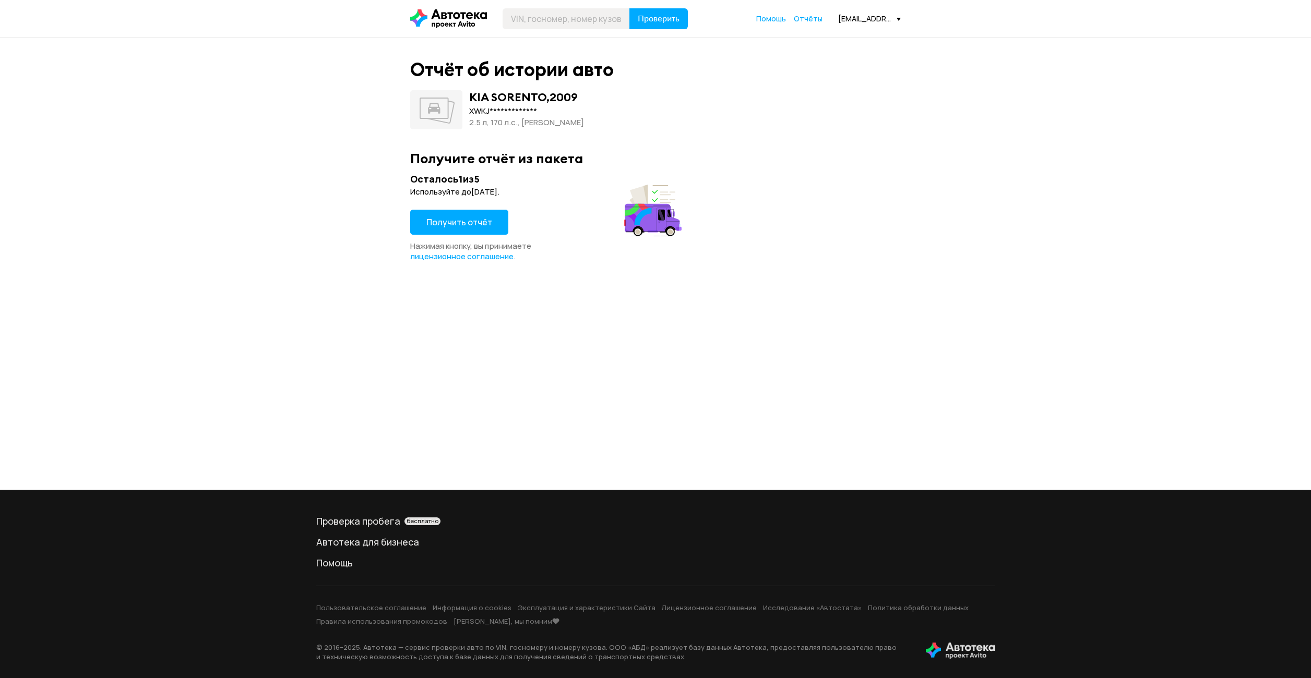
click at [455, 224] on span "Получить отчёт" at bounding box center [459, 222] width 66 height 11
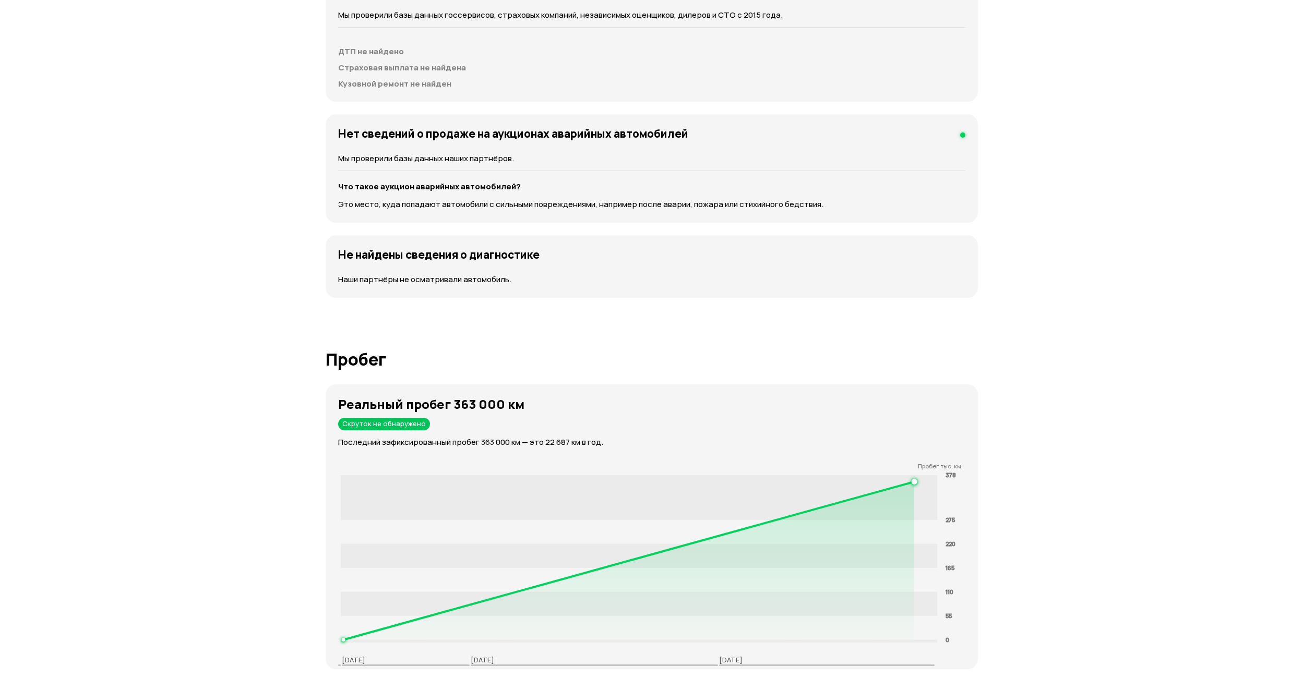
scroll to position [1148, 0]
